Goal: Information Seeking & Learning: Find specific fact

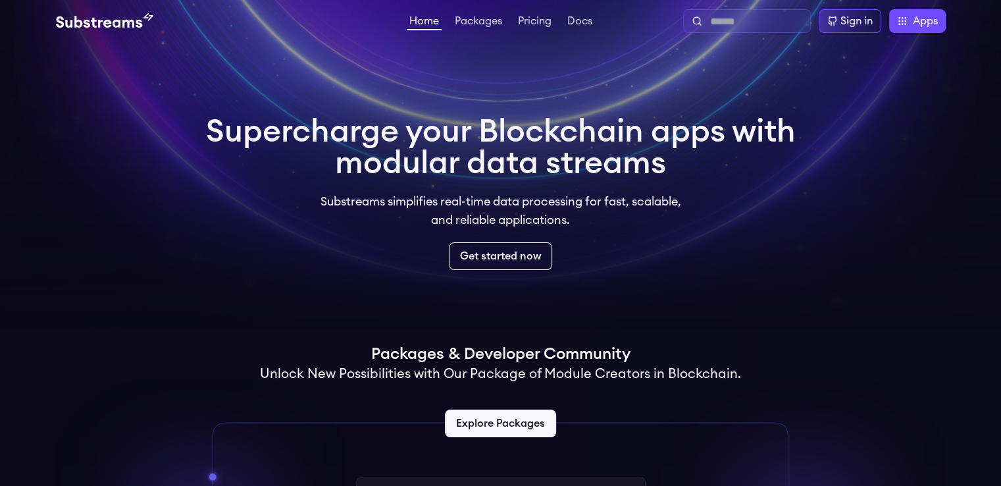
click at [734, 20] on input "text" at bounding box center [757, 22] width 95 height 16
paste input "**********"
type input "**********"
